Goal: Transaction & Acquisition: Purchase product/service

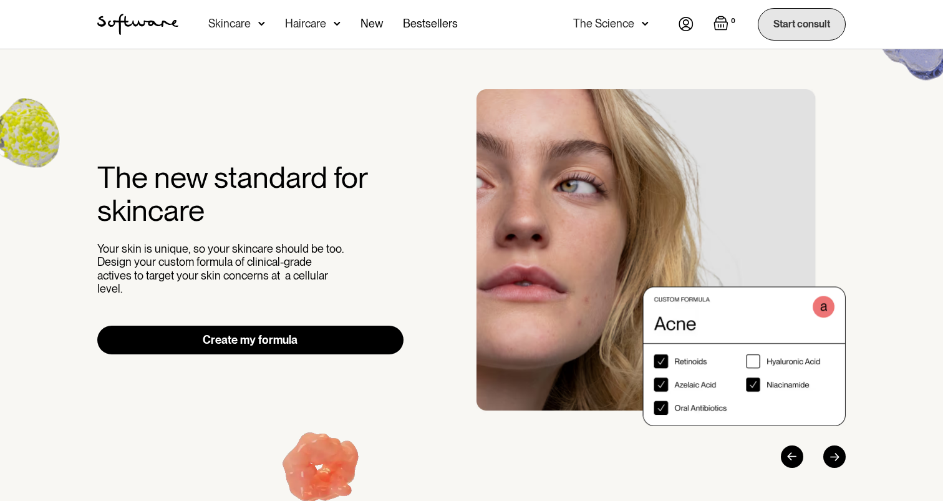
click at [807, 30] on link "Start consult" at bounding box center [802, 24] width 88 height 32
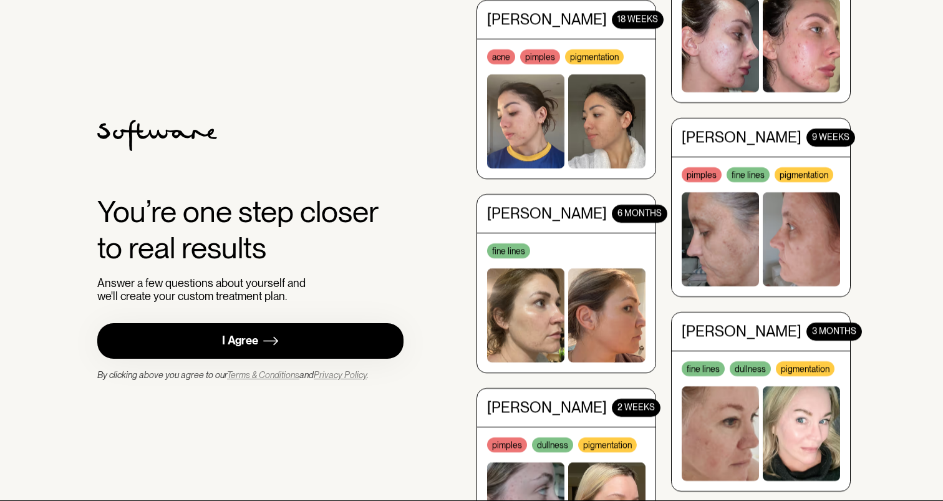
click at [228, 329] on link "I Agree" at bounding box center [250, 341] width 306 height 36
